Goal: Communication & Community: Answer question/provide support

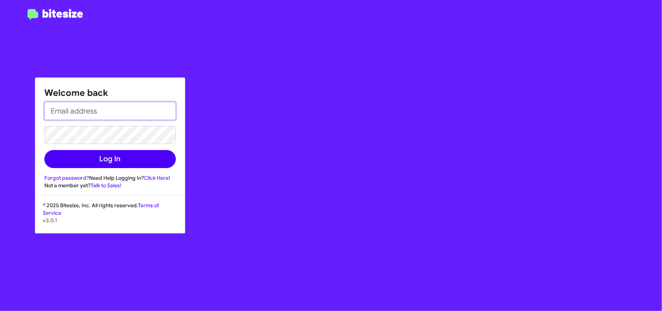
type input "[EMAIL_ADDRESS][DOMAIN_NAME]"
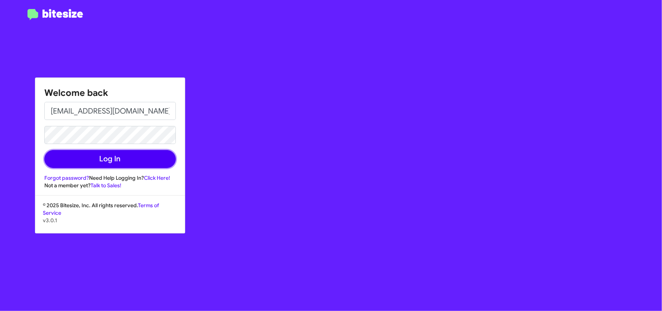
click at [129, 158] on button "Log In" at bounding box center [109, 159] width 131 height 18
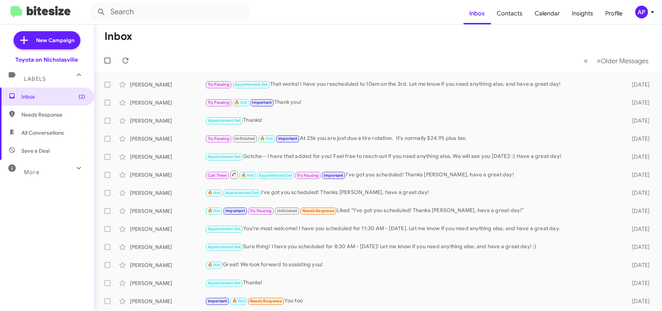
click at [54, 131] on span "All Conversations" at bounding box center [42, 133] width 42 height 8
type input "in:all-conversations"
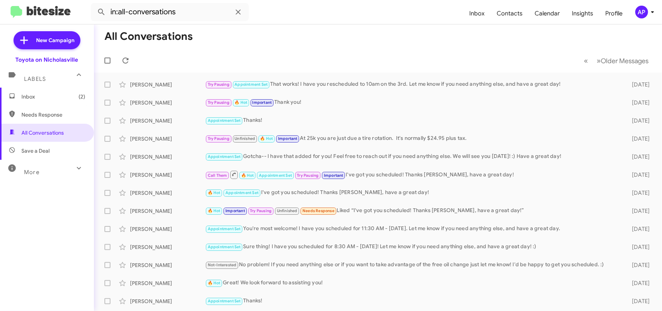
click at [40, 94] on span "Inbox (2)" at bounding box center [53, 97] width 64 height 8
